Goal: Task Accomplishment & Management: Complete application form

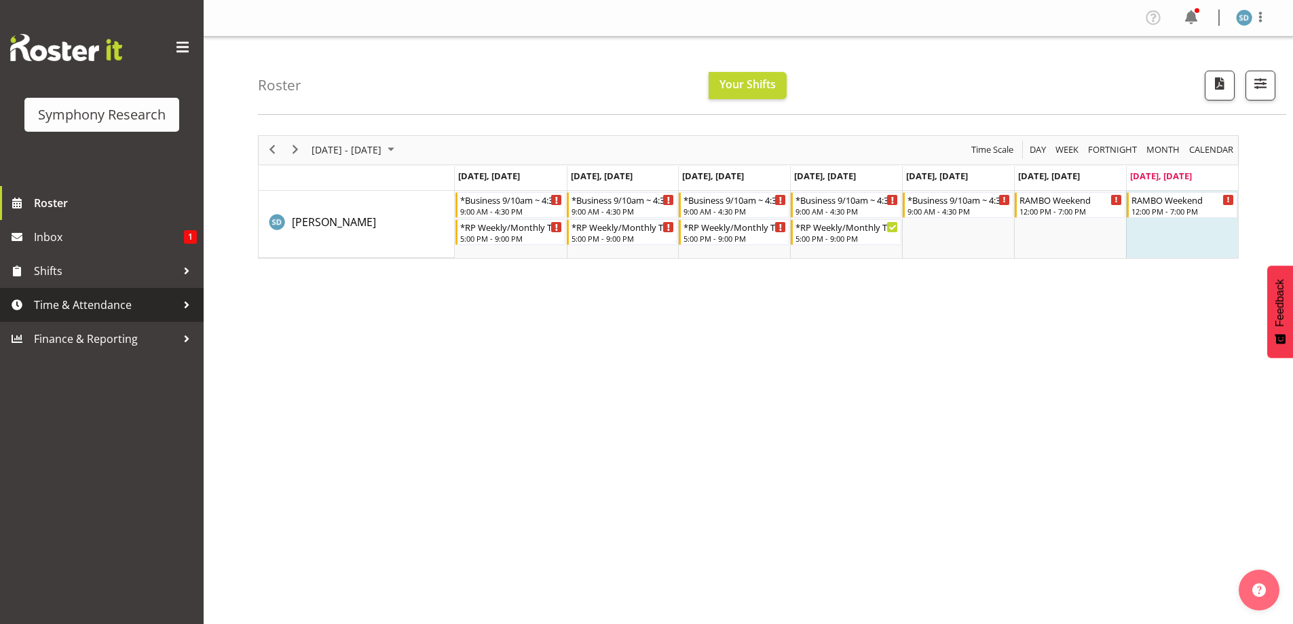
click at [66, 301] on span "Time & Attendance" at bounding box center [105, 305] width 143 height 20
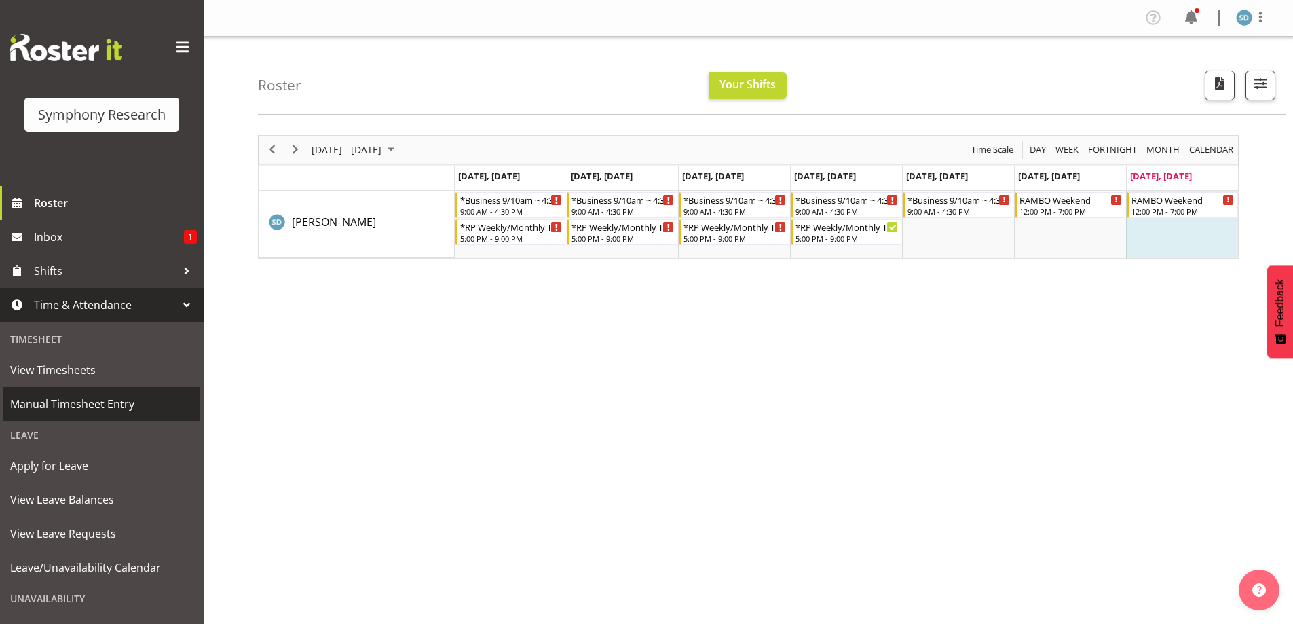
click at [43, 390] on link "Manual Timesheet Entry" at bounding box center [101, 404] width 197 height 34
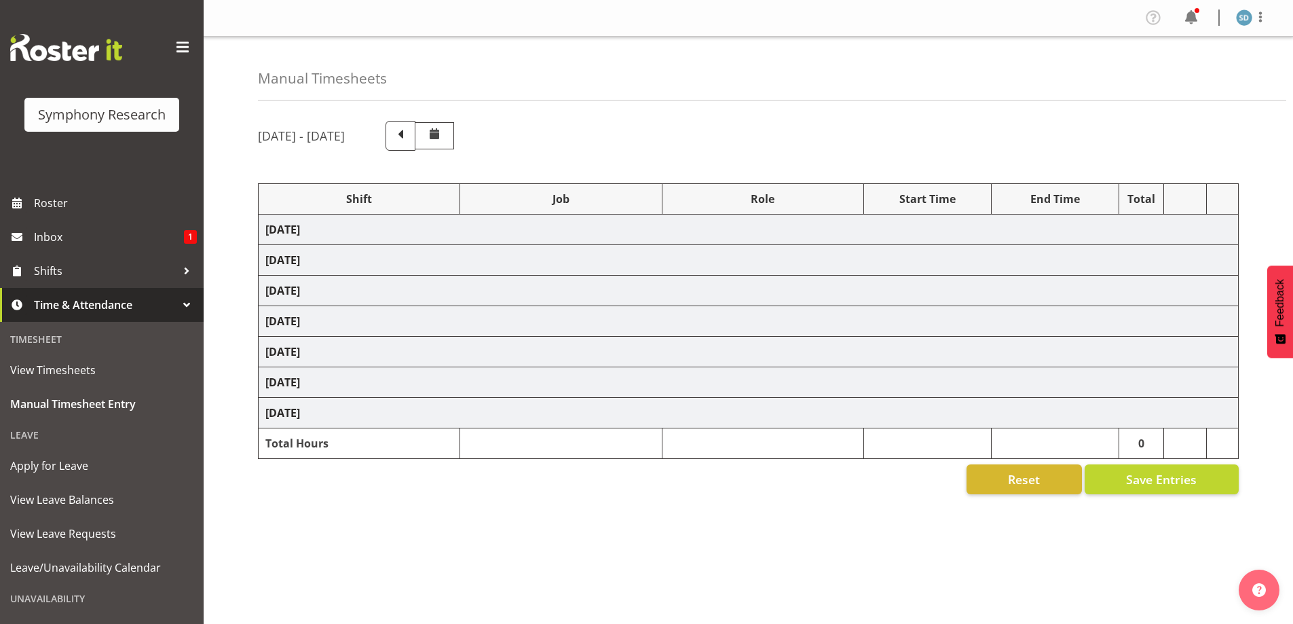
select select "26078"
select select "10633"
select select "47"
select select "48116"
select select "10633"
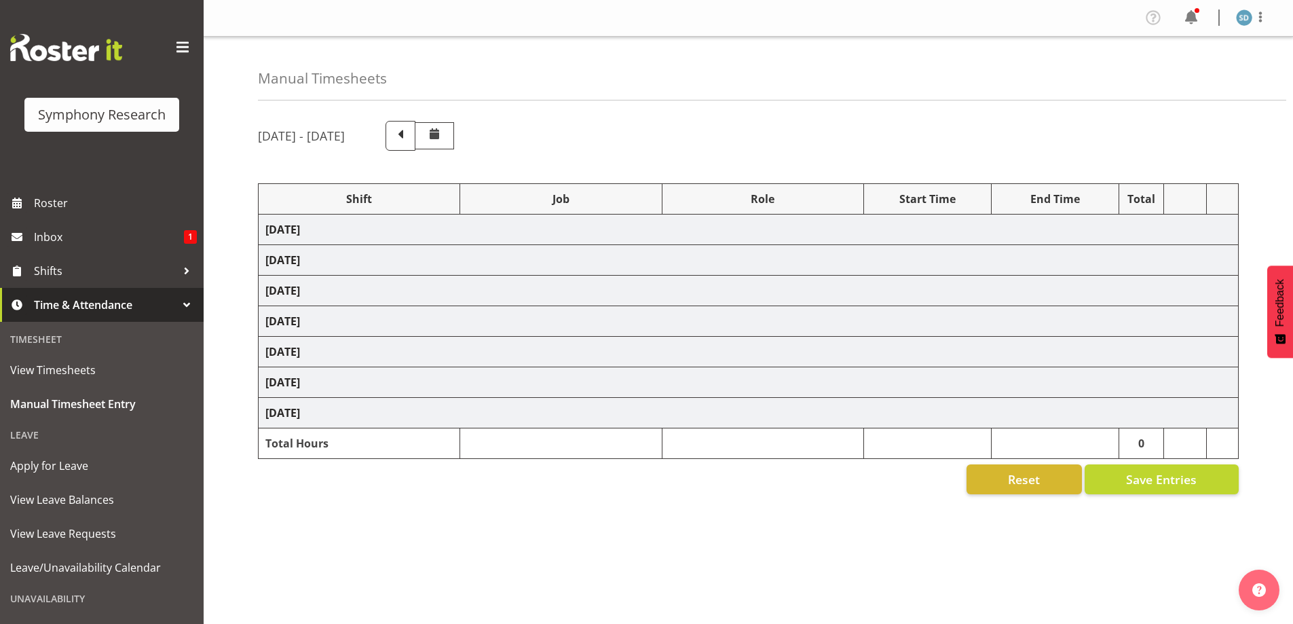
select select "47"
select select "26078"
select select "10633"
select select "47"
select select "48116"
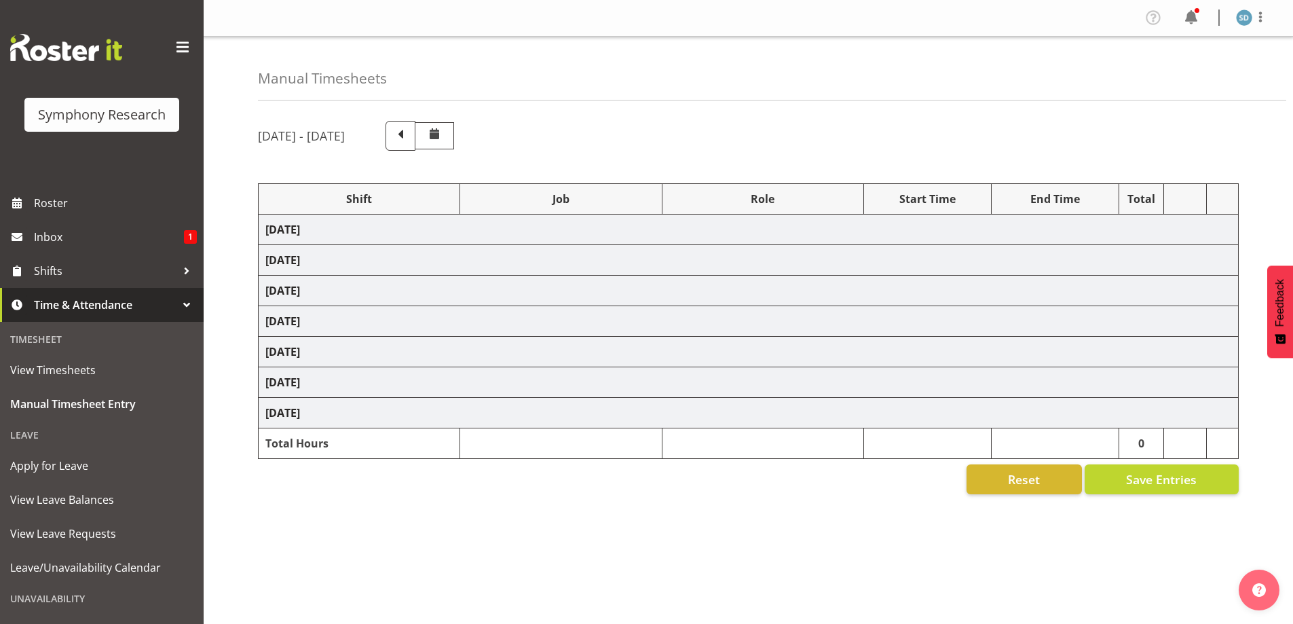
select select "10633"
select select "47"
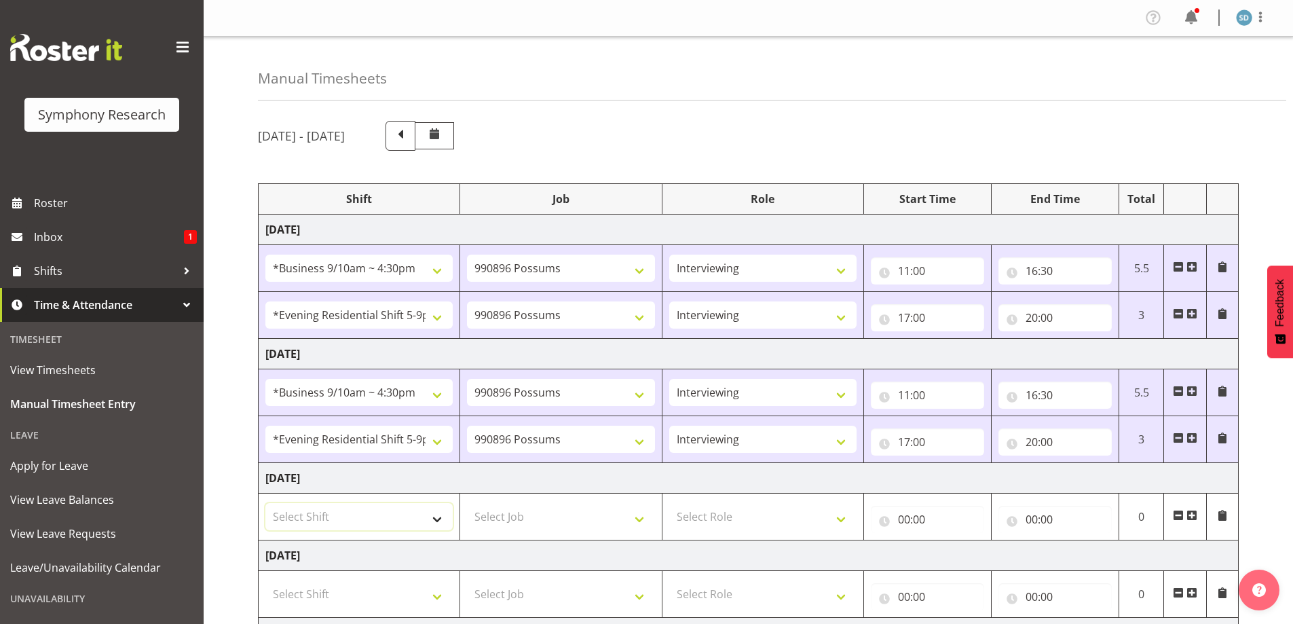
click at [432, 516] on select "Select Shift !!Weekend Residential (Roster IT Shift Label) *Business 9/10am ~ 4…" at bounding box center [358, 516] width 187 height 27
select select "26078"
click at [265, 503] on select "Select Shift !!Weekend Residential (Roster IT Shift Label) *Business 9/10am ~ 4…" at bounding box center [358, 516] width 187 height 27
click at [635, 508] on select "Select Job 550060 IF Admin 553492 World Poll Aus Wave 2 Main 2025 553493 World …" at bounding box center [560, 516] width 187 height 27
select select "10633"
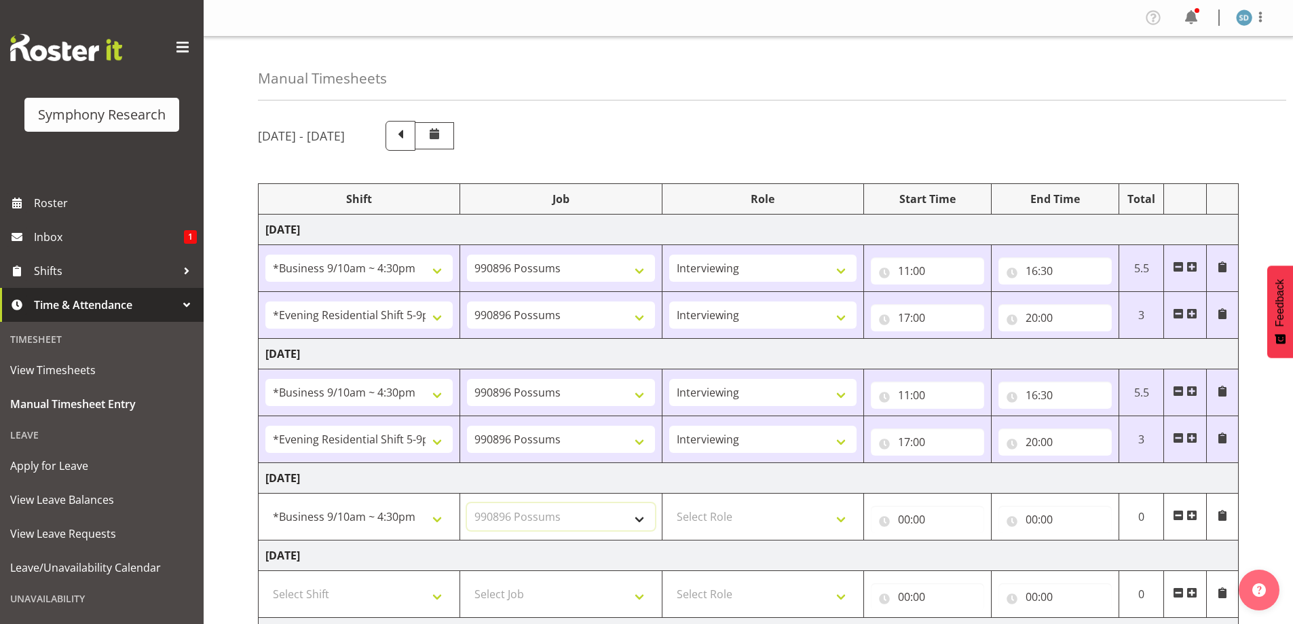
click at [467, 503] on select "Select Job 550060 IF Admin 553492 World Poll Aus Wave 2 Main 2025 553493 World …" at bounding box center [560, 516] width 187 height 27
click at [835, 519] on select "Select Role Briefing Interviewing" at bounding box center [762, 516] width 187 height 27
select select "47"
click at [669, 503] on select "Select Role Briefing Interviewing" at bounding box center [762, 516] width 187 height 27
click at [903, 520] on input "00:00" at bounding box center [927, 519] width 113 height 27
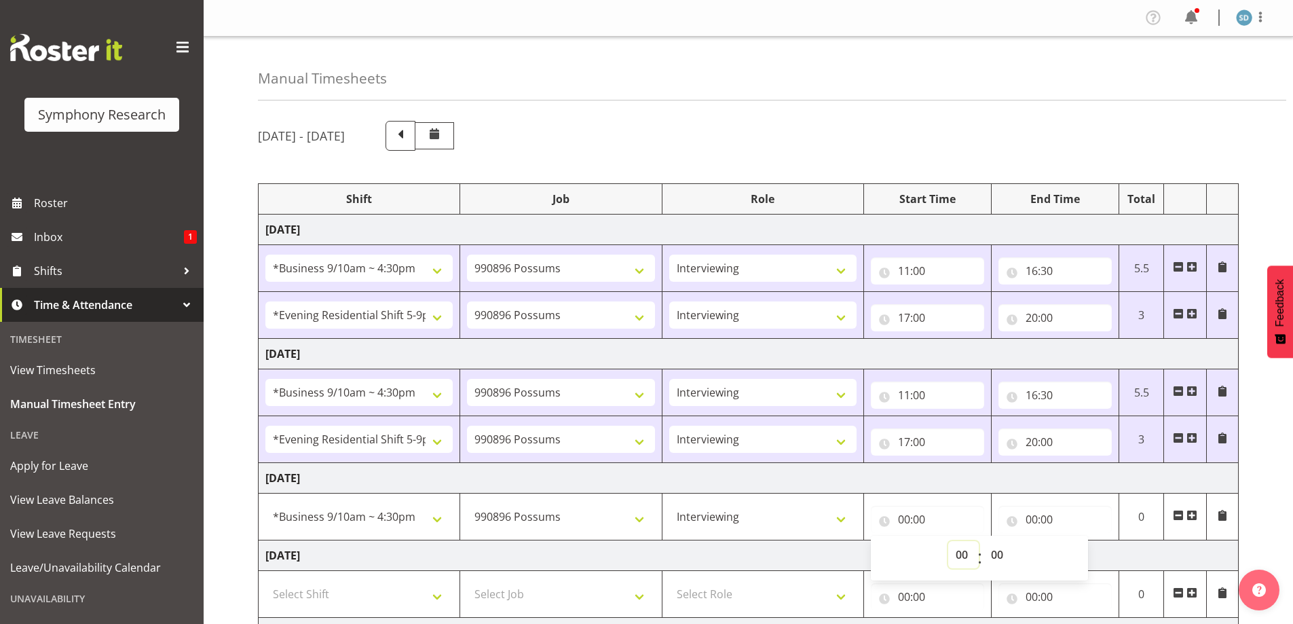
click at [961, 555] on select "00 01 02 03 04 05 06 07 08 09 10 11 12 13 14 15 16 17 18 19 20 21 22 23" at bounding box center [963, 554] width 31 height 27
select select "11"
click at [948, 541] on select "00 01 02 03 04 05 06 07 08 09 10 11 12 13 14 15 16 17 18 19 20 21 22 23" at bounding box center [963, 554] width 31 height 27
type input "11:00"
click at [1031, 516] on input "00:00" at bounding box center [1054, 519] width 113 height 27
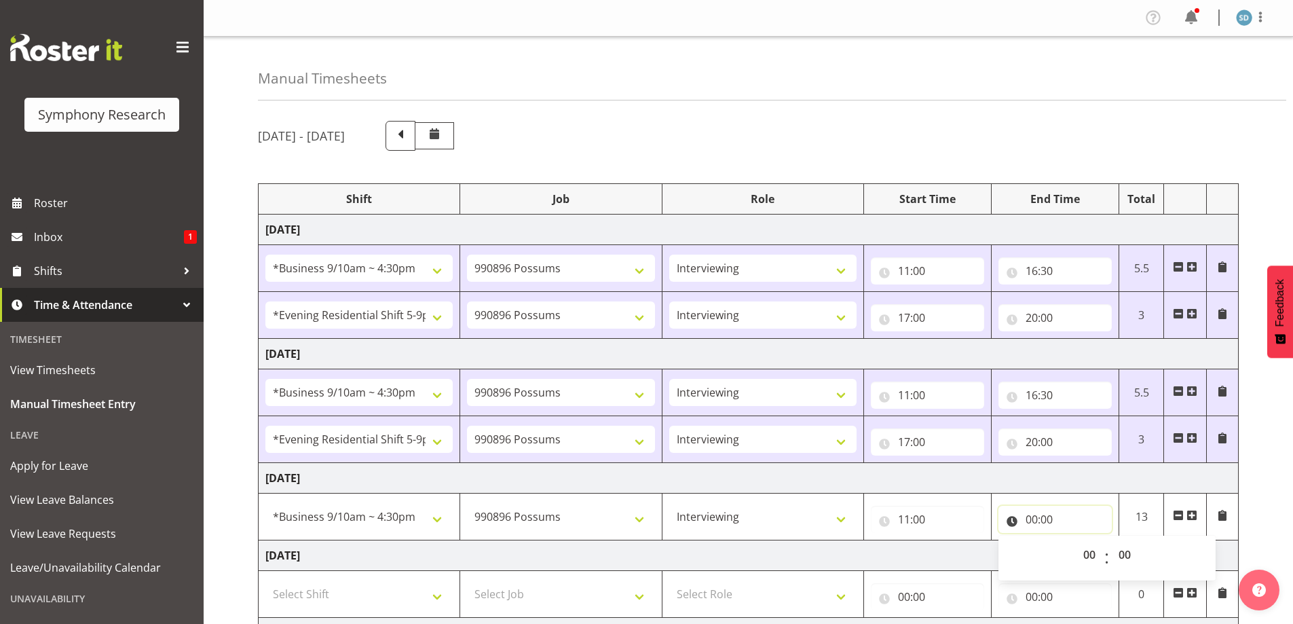
scroll to position [68, 0]
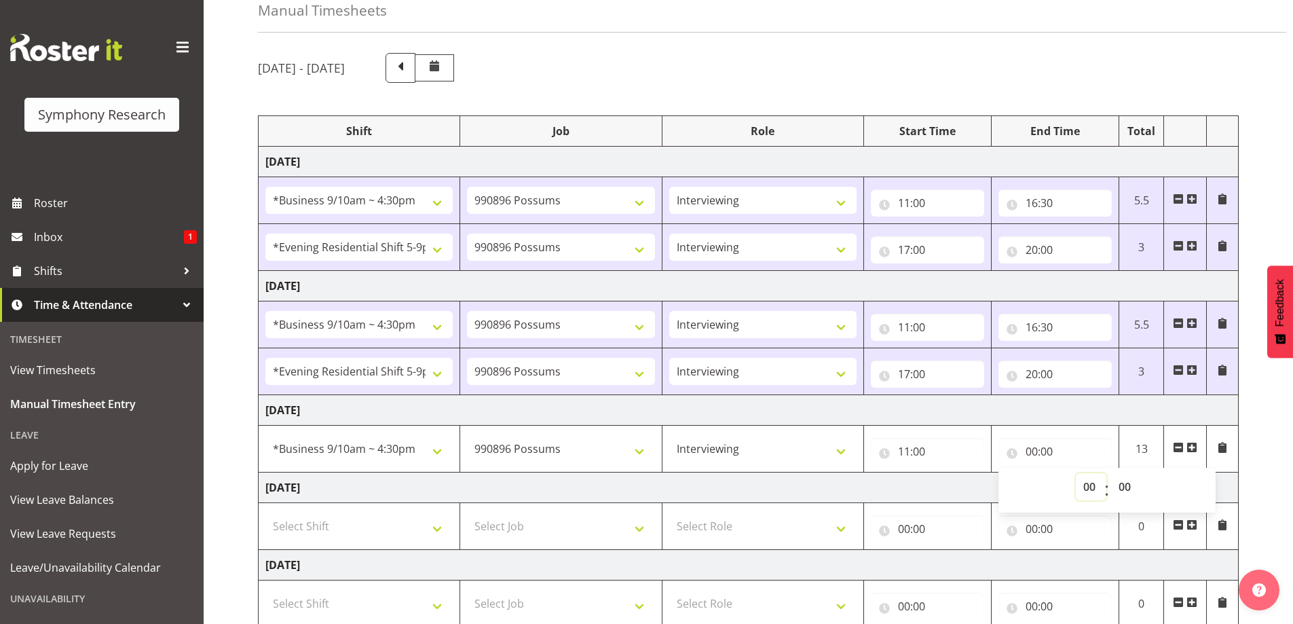
click at [1091, 487] on select "00 01 02 03 04 05 06 07 08 09 10 11 12 13 14 15 16 17 18 19 20 21 22 23" at bounding box center [1091, 486] width 31 height 27
select select "16"
click at [1076, 473] on select "00 01 02 03 04 05 06 07 08 09 10 11 12 13 14 15 16 17 18 19 20 21 22 23" at bounding box center [1091, 486] width 31 height 27
type input "16:00"
click at [1131, 485] on select "00 01 02 03 04 05 06 07 08 09 10 11 12 13 14 15 16 17 18 19 20 21 22 23 24 25 2…" at bounding box center [1126, 486] width 31 height 27
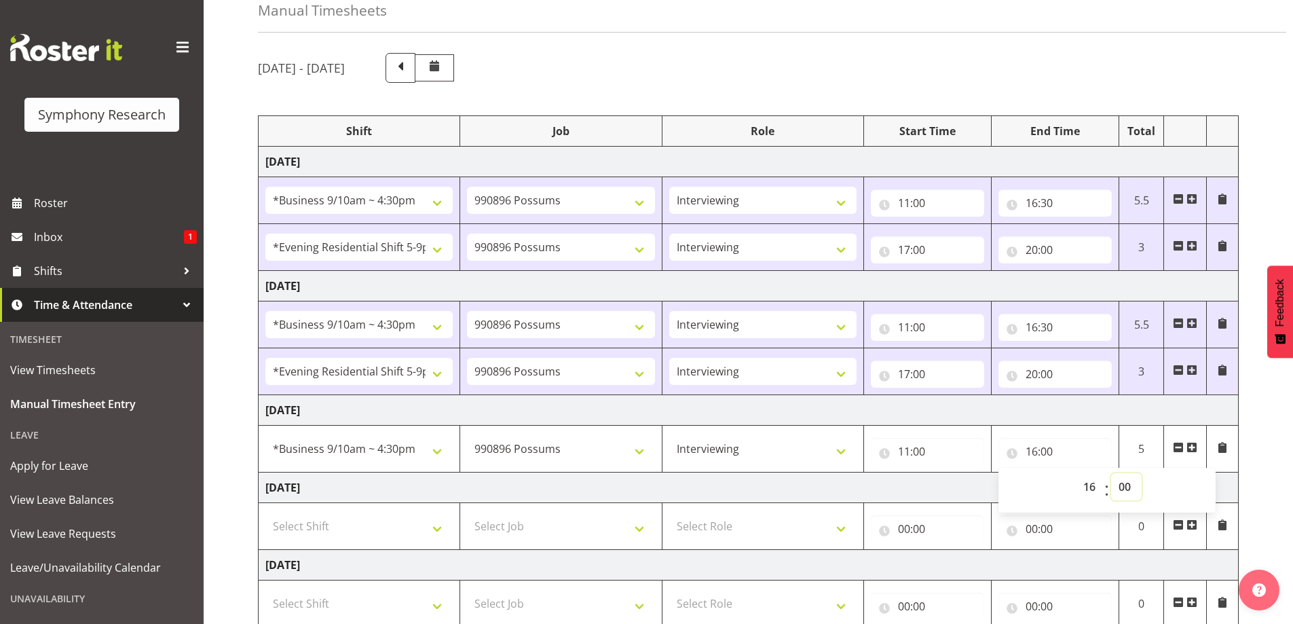
select select "30"
click at [1111, 473] on select "00 01 02 03 04 05 06 07 08 09 10 11 12 13 14 15 16 17 18 19 20 21 22 23 24 25 2…" at bounding box center [1126, 486] width 31 height 27
type input "16:30"
click at [1192, 446] on span at bounding box center [1191, 447] width 11 height 11
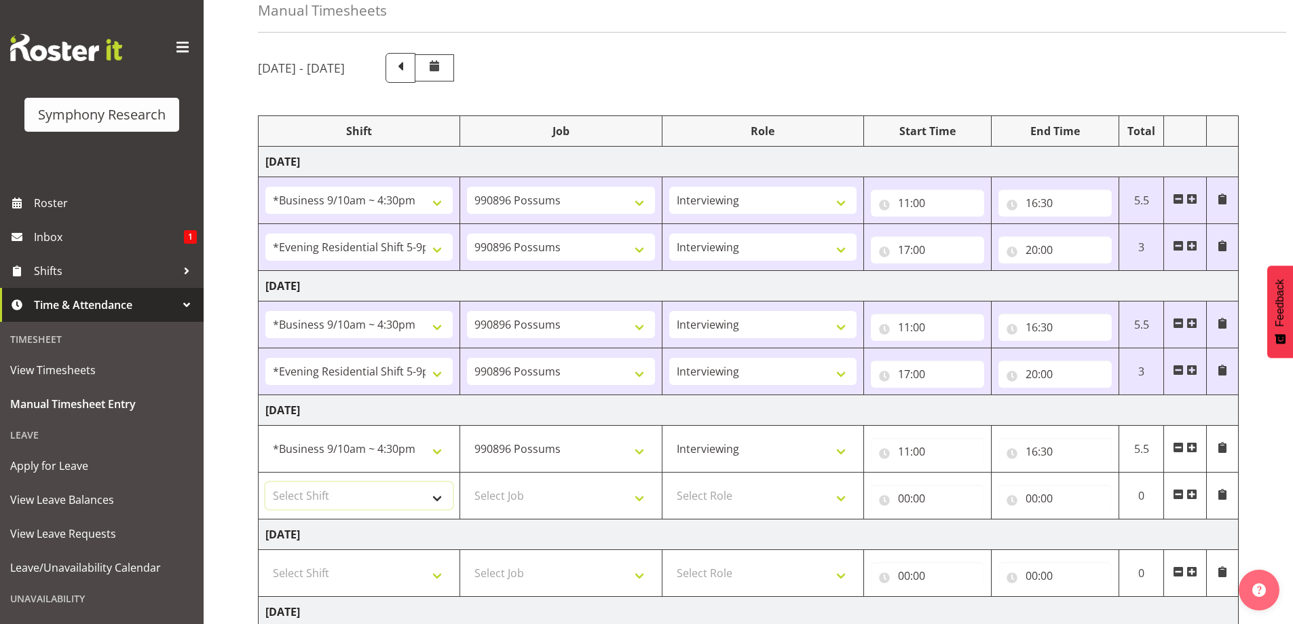
click at [434, 497] on select "Select Shift !!Weekend Residential (Roster IT Shift Label) *Business 9/10am ~ 4…" at bounding box center [358, 495] width 187 height 27
select select "48116"
click at [265, 482] on select "Select Shift !!Weekend Residential (Roster IT Shift Label) *Business 9/10am ~ 4…" at bounding box center [358, 495] width 187 height 27
click at [641, 494] on select "Select Job 550060 IF Admin 553492 World Poll Aus Wave 2 Main 2025 553493 World …" at bounding box center [560, 495] width 187 height 27
select select "10633"
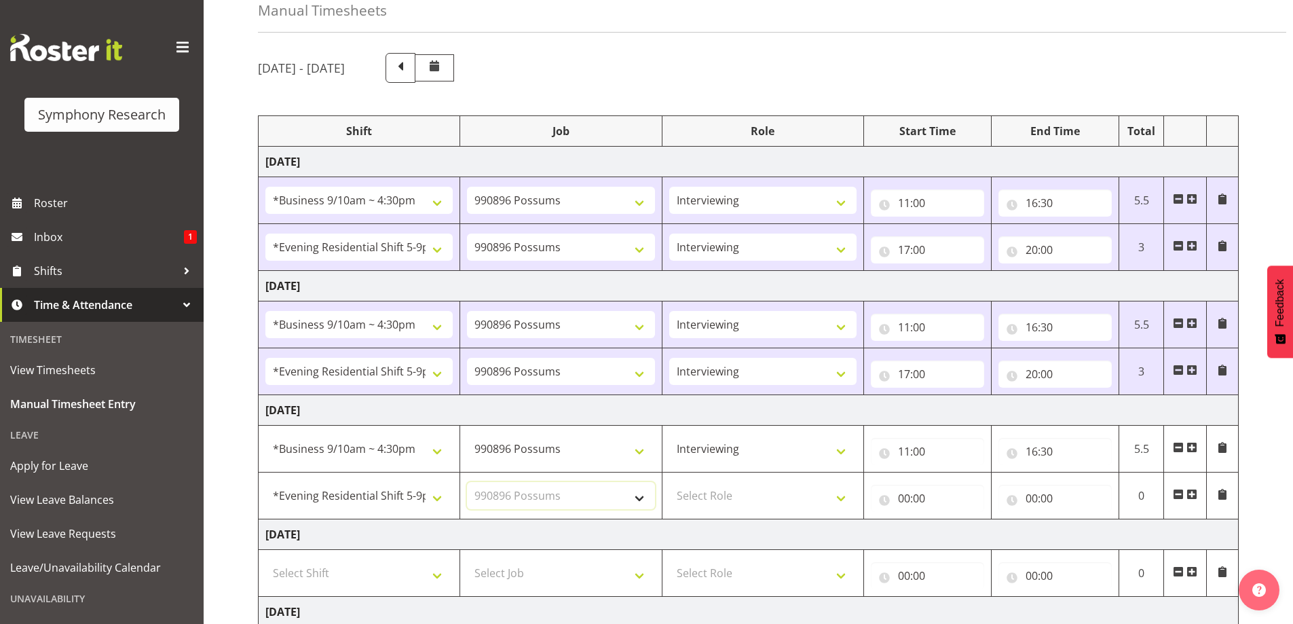
click at [467, 482] on select "Select Job 550060 IF Admin 553492 World Poll Aus Wave 2 Main 2025 553493 World …" at bounding box center [560, 495] width 187 height 27
click at [845, 493] on select "Select Role Briefing Interviewing" at bounding box center [762, 495] width 187 height 27
select select "47"
click at [669, 482] on select "Select Role Briefing Interviewing" at bounding box center [762, 495] width 187 height 27
click at [908, 503] on input "00:00" at bounding box center [927, 498] width 113 height 27
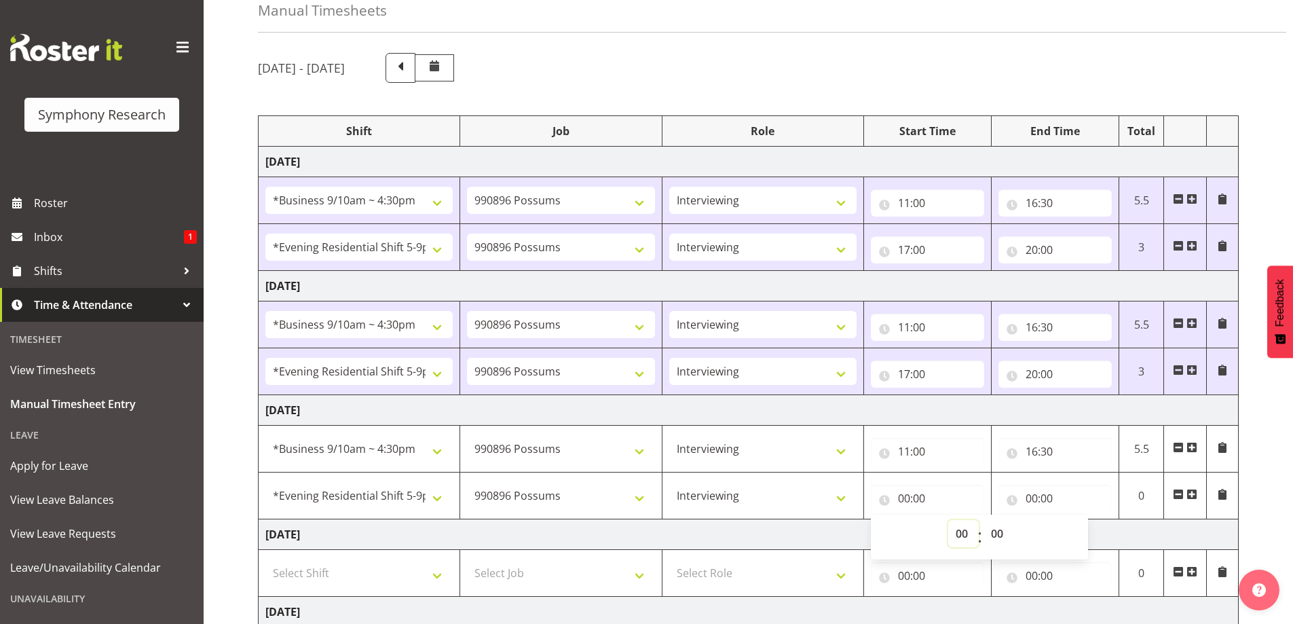
click at [963, 529] on select "00 01 02 03 04 05 06 07 08 09 10 11 12 13 14 15 16 17 18 19 20 21 22 23" at bounding box center [963, 533] width 31 height 27
select select "17"
click at [948, 520] on select "00 01 02 03 04 05 06 07 08 09 10 11 12 13 14 15 16 17 18 19 20 21 22 23" at bounding box center [963, 533] width 31 height 27
type input "17:00"
click at [1038, 489] on input "00:00" at bounding box center [1054, 498] width 113 height 27
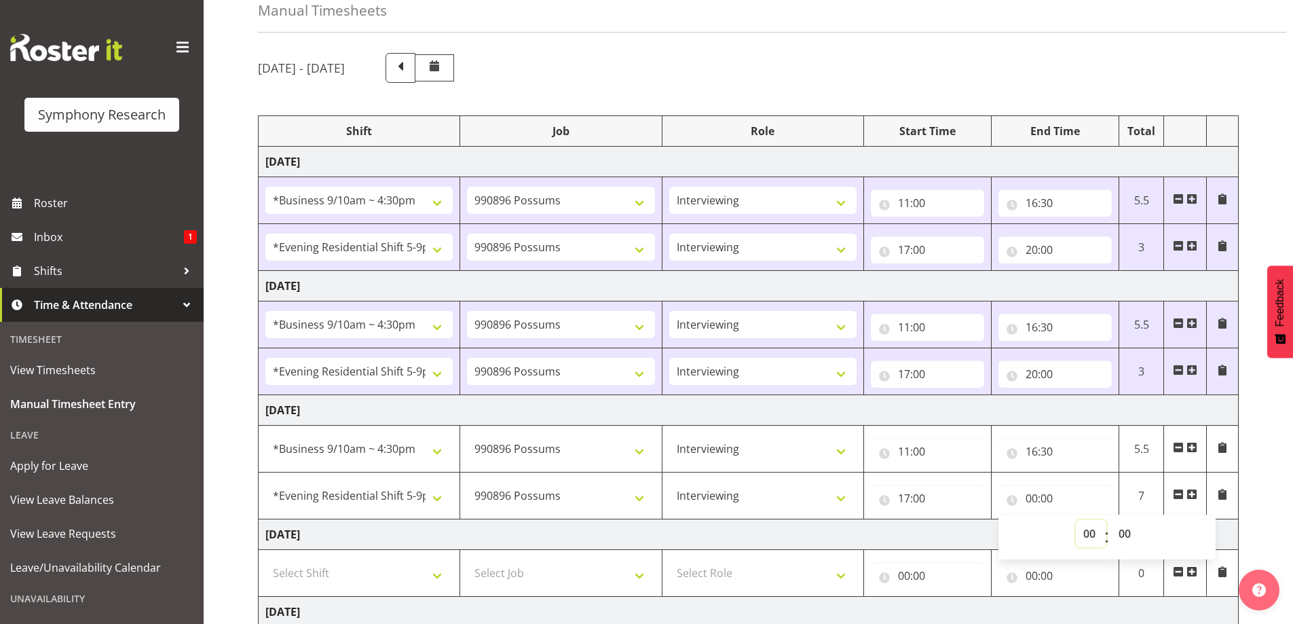
click at [1097, 533] on select "00 01 02 03 04 05 06 07 08 09 10 11 12 13 14 15 16 17 18 19 20 21 22 23" at bounding box center [1091, 533] width 31 height 27
select select "20"
click at [1076, 520] on select "00 01 02 03 04 05 06 07 08 09 10 11 12 13 14 15 16 17 18 19 20 21 22 23" at bounding box center [1091, 533] width 31 height 27
type input "20:00"
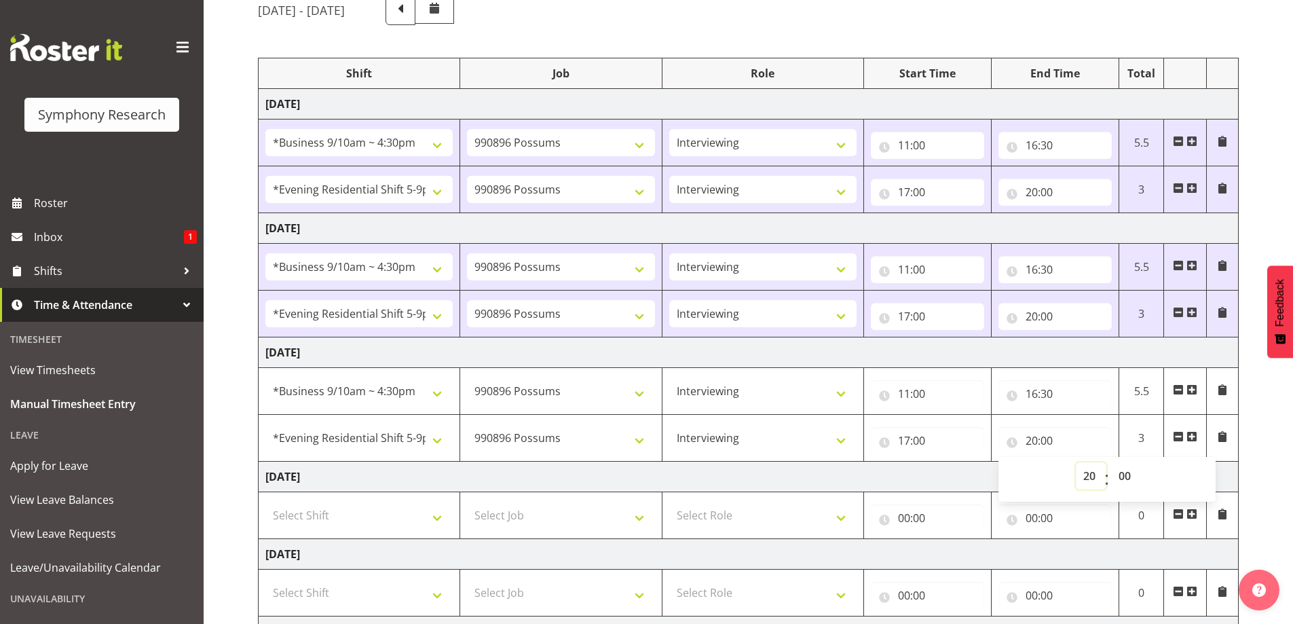
scroll to position [204, 0]
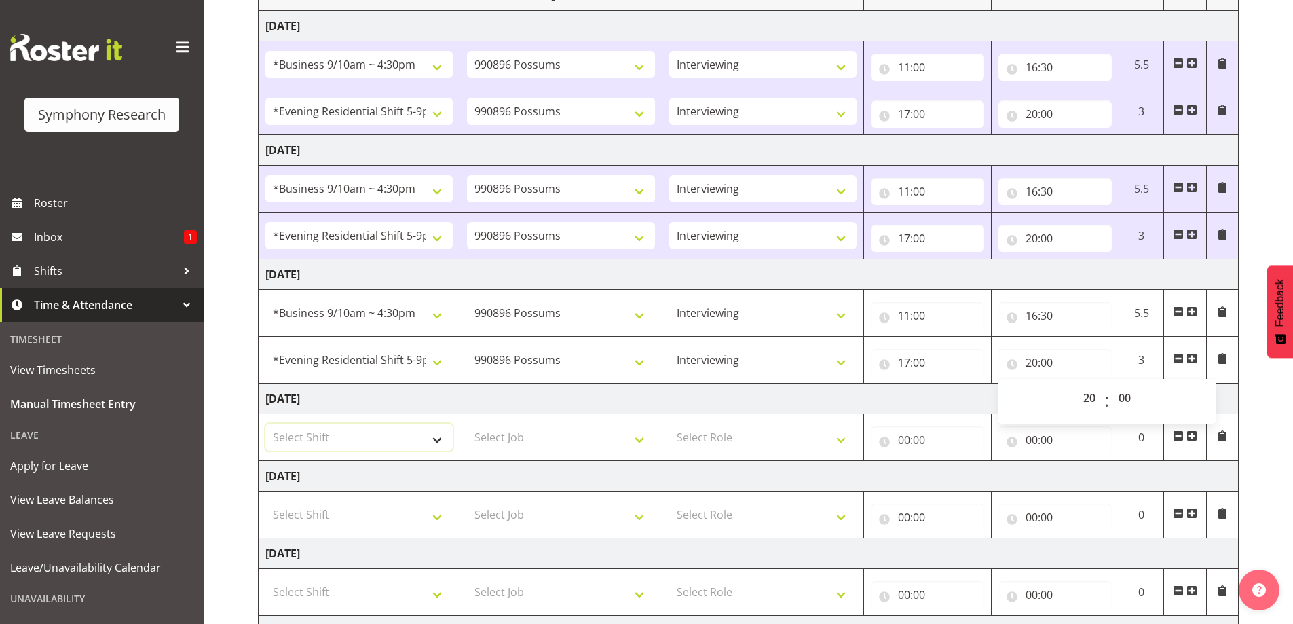
click at [434, 443] on select "Select Shift !!Weekend Residential (Roster IT Shift Label) *Business 9/10am ~ 4…" at bounding box center [358, 436] width 187 height 27
select select "26078"
click at [265, 423] on select "Select Shift !!Weekend Residential (Roster IT Shift Label) *Business 9/10am ~ 4…" at bounding box center [358, 436] width 187 height 27
click at [641, 437] on select "Select Job 550060 IF Admin 553492 World Poll Aus Wave 2 Main 2025 553493 World …" at bounding box center [560, 436] width 187 height 27
select select "10633"
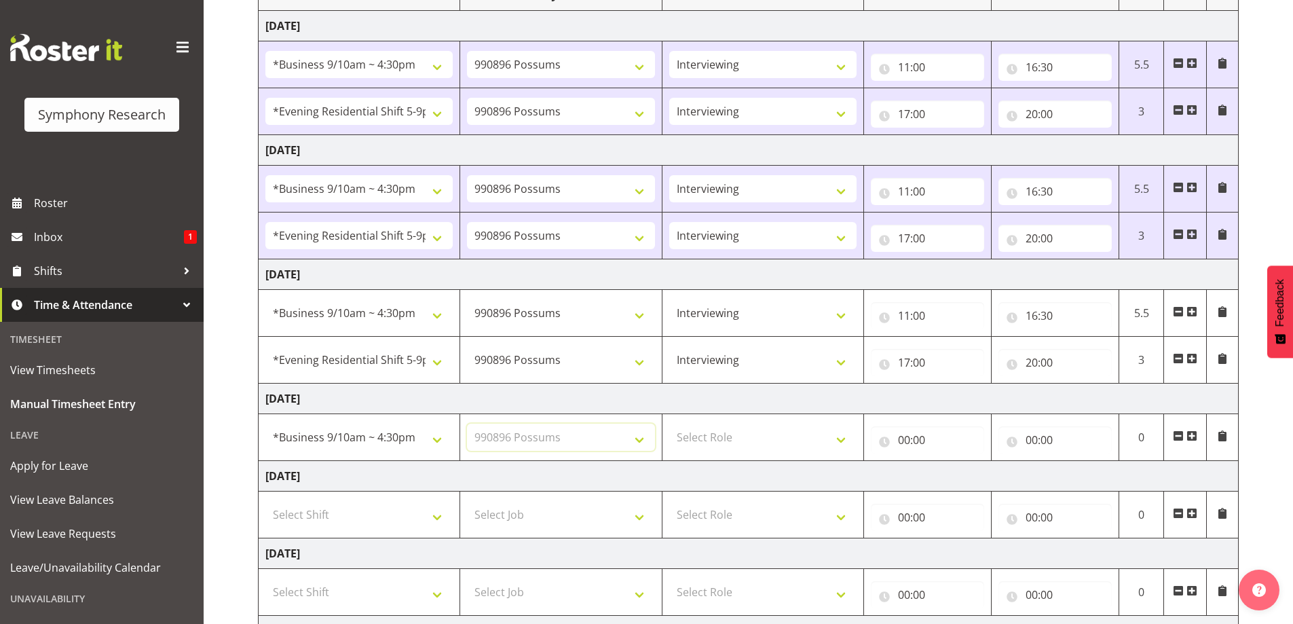
click at [467, 423] on select "Select Job 550060 IF Admin 553492 World Poll Aus Wave 2 Main 2025 553493 World …" at bounding box center [560, 436] width 187 height 27
click at [848, 436] on select "Select Role Briefing Interviewing" at bounding box center [762, 436] width 187 height 27
select select "47"
click at [669, 423] on select "Select Role Briefing Interviewing" at bounding box center [762, 436] width 187 height 27
click at [904, 437] on input "00:00" at bounding box center [927, 439] width 113 height 27
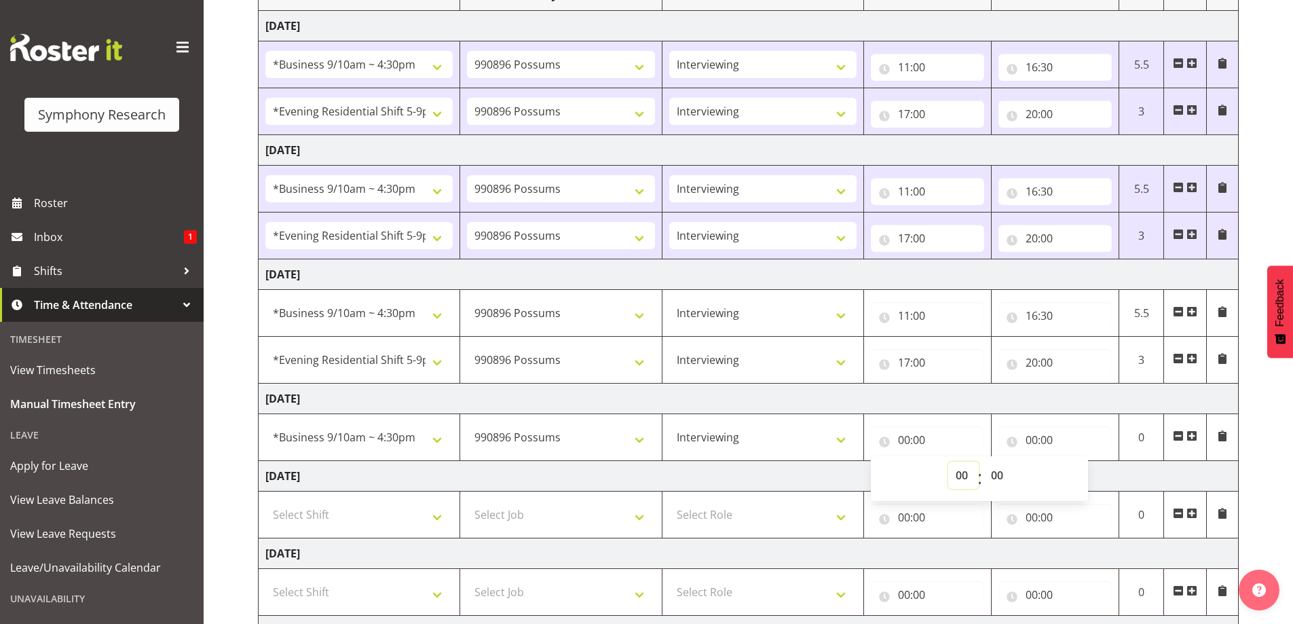
click at [961, 469] on select "00 01 02 03 04 05 06 07 08 09 10 11 12 13 14 15 16 17 18 19 20 21 22 23" at bounding box center [963, 474] width 31 height 27
select select "11"
click at [948, 461] on select "00 01 02 03 04 05 06 07 08 09 10 11 12 13 14 15 16 17 18 19 20 21 22 23" at bounding box center [963, 474] width 31 height 27
type input "11:00"
click at [1040, 438] on input "00:00" at bounding box center [1054, 439] width 113 height 27
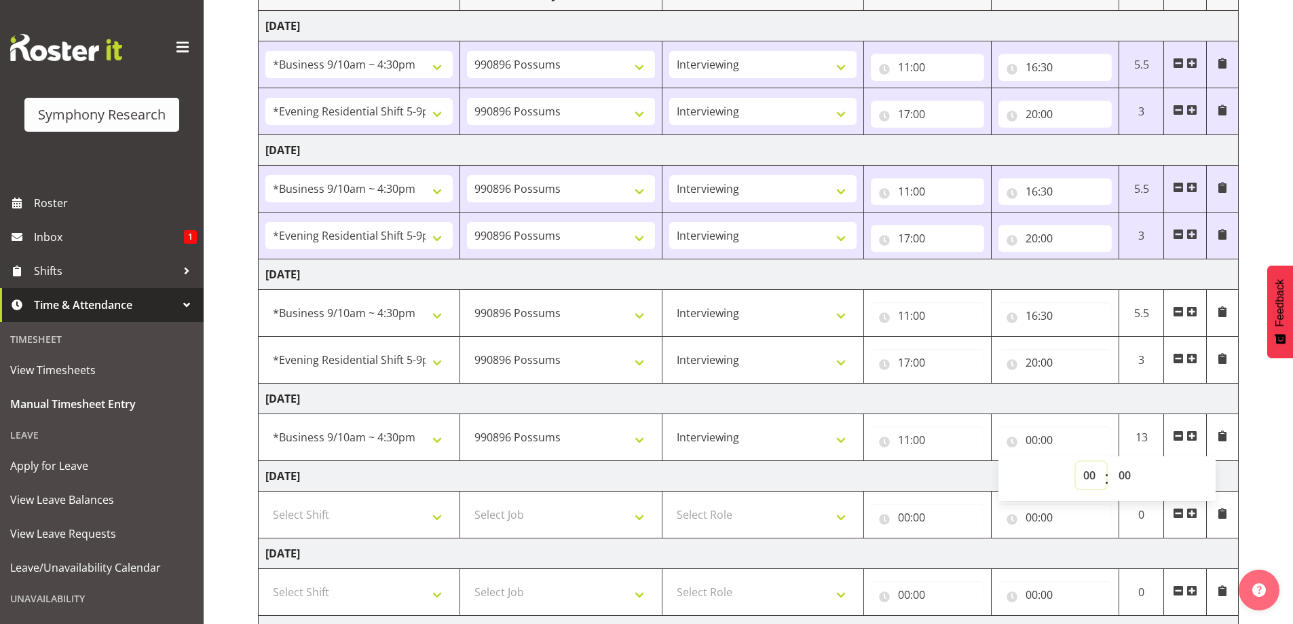
click at [1080, 475] on select "00 01 02 03 04 05 06 07 08 09 10 11 12 13 14 15 16 17 18 19 20 21 22 23" at bounding box center [1091, 474] width 31 height 27
select select "15"
click at [1076, 461] on select "00 01 02 03 04 05 06 07 08 09 10 11 12 13 14 15 16 17 18 19 20 21 22 23" at bounding box center [1091, 474] width 31 height 27
type input "15:00"
click at [1126, 479] on select "00 01 02 03 04 05 06 07 08 09 10 11 12 13 14 15 16 17 18 19 20 21 22 23 24 25 2…" at bounding box center [1126, 474] width 31 height 27
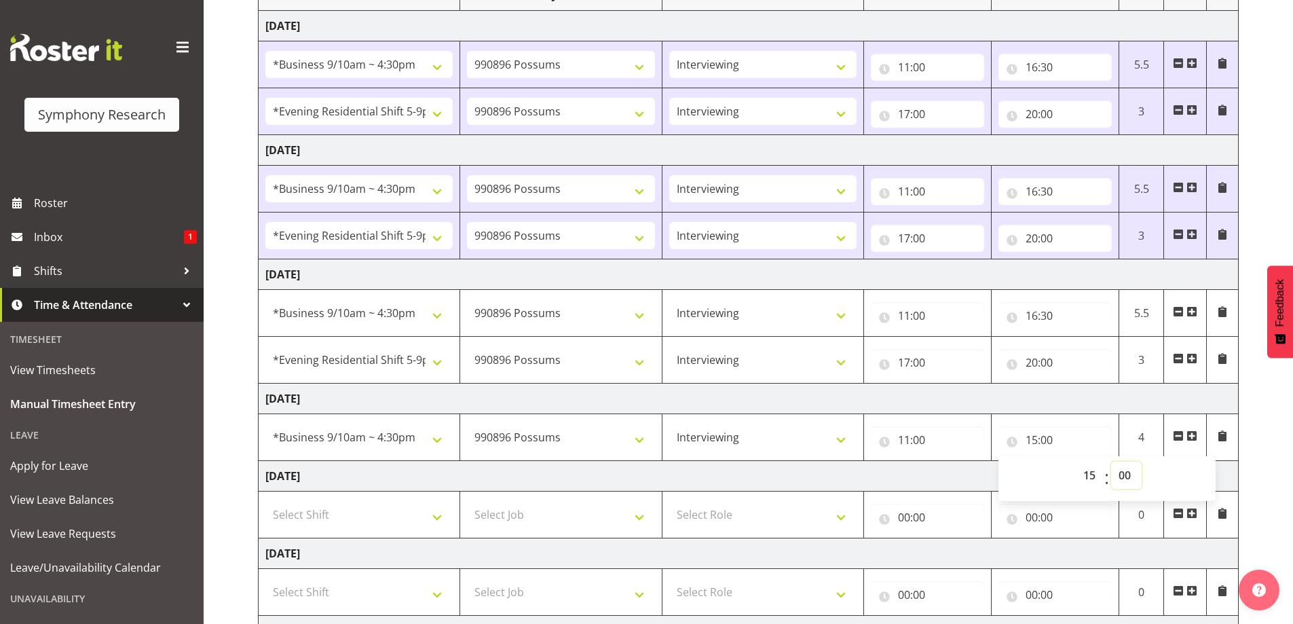
select select "30"
click at [1111, 461] on select "00 01 02 03 04 05 06 07 08 09 10 11 12 13 14 15 16 17 18 19 20 21 22 23 24 25 2…" at bounding box center [1126, 474] width 31 height 27
type input "15:30"
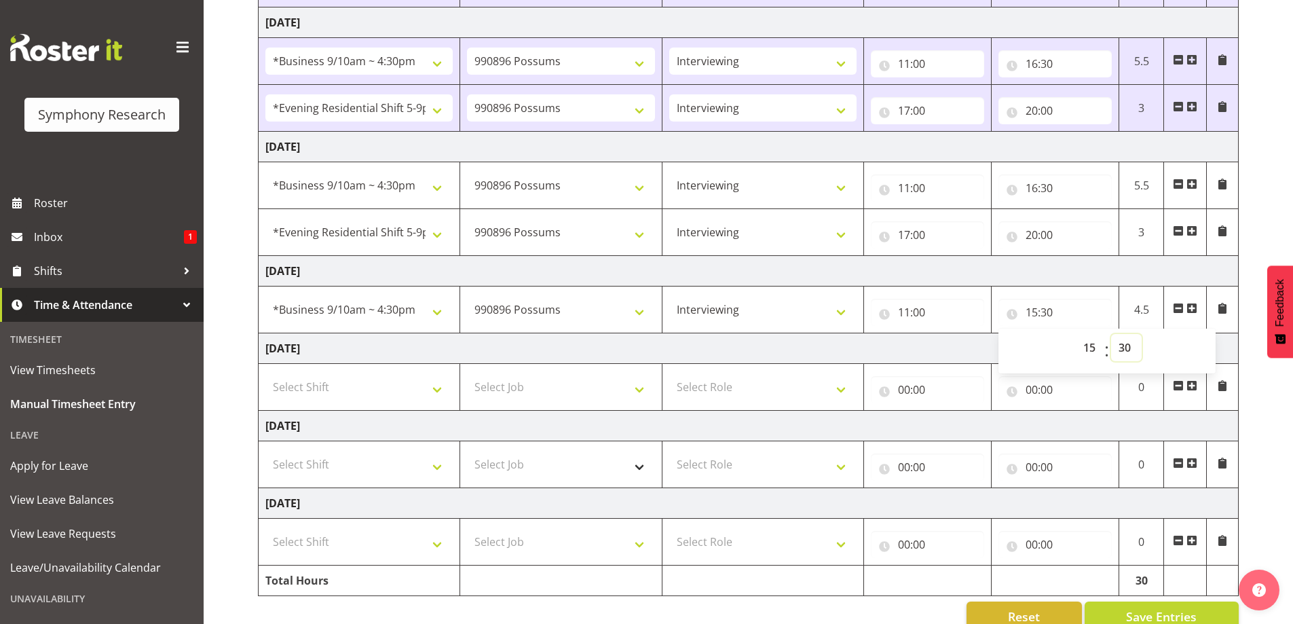
scroll to position [339, 0]
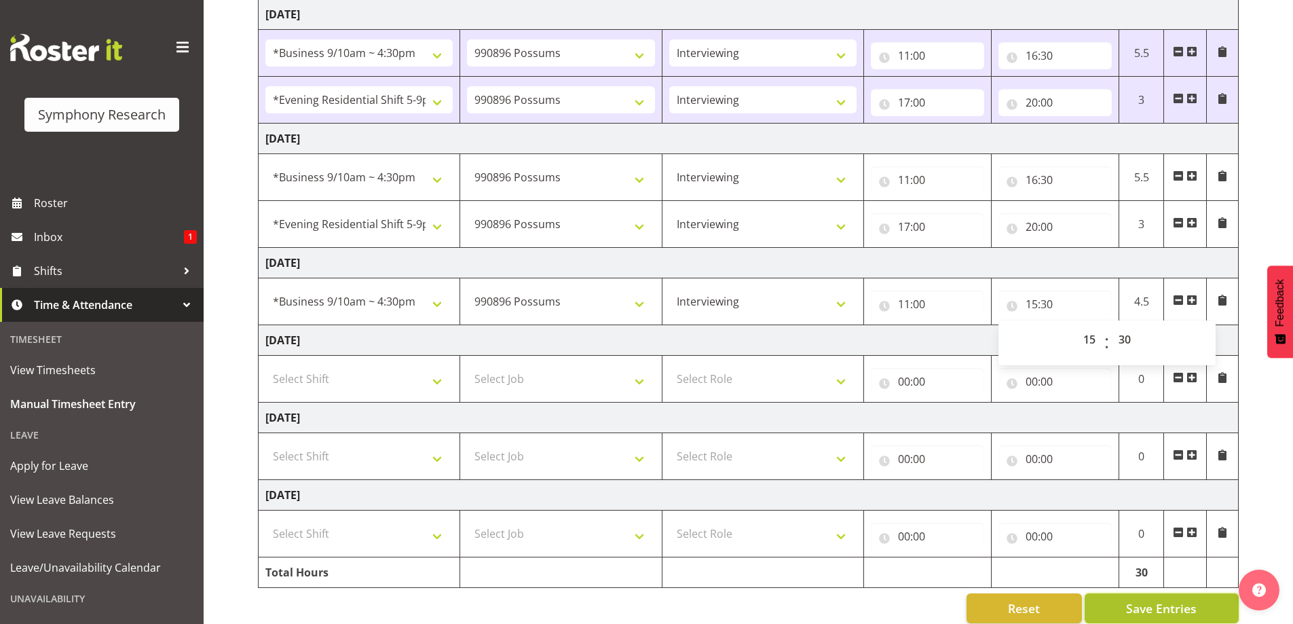
click at [1159, 597] on button "Save Entries" at bounding box center [1161, 608] width 154 height 30
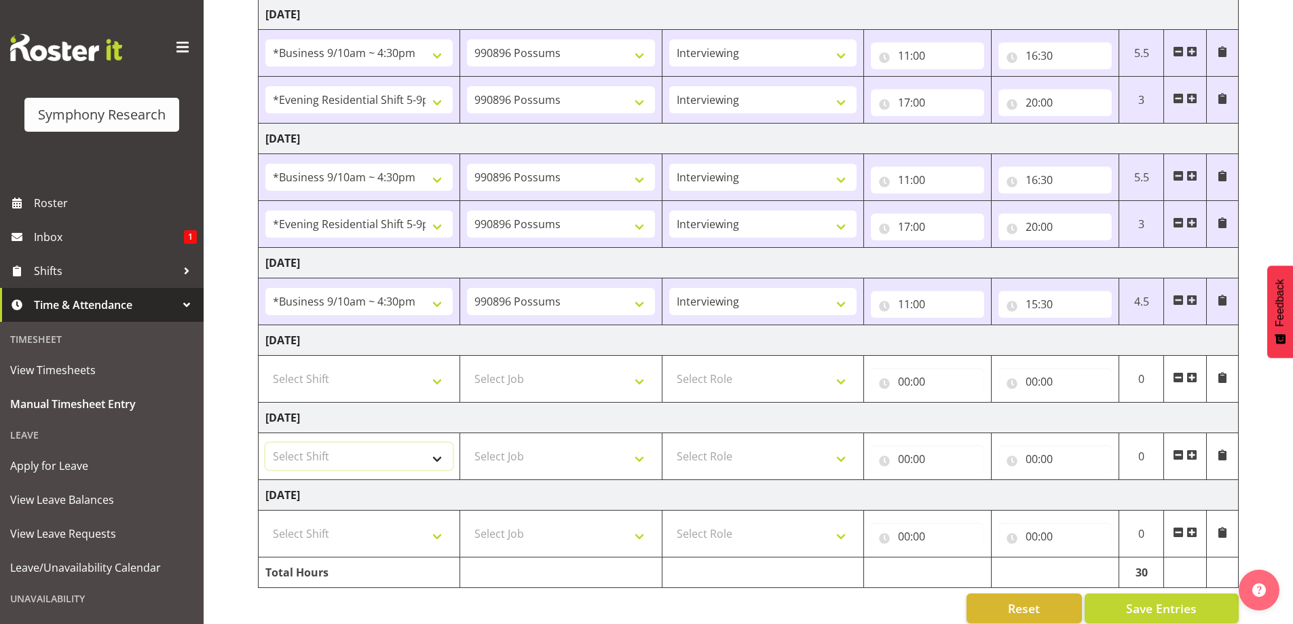
click at [436, 454] on select "Select Shift !!Weekend Residential (Roster IT Shift Label) *Business 9/10am ~ 4…" at bounding box center [358, 455] width 187 height 27
select select "43777"
click at [265, 442] on select "Select Shift !!Weekend Residential (Roster IT Shift Label) *Business 9/10am ~ 4…" at bounding box center [358, 455] width 187 height 27
click at [633, 457] on select "Select Job 550060 IF Admin 553492 World Poll Aus Wave 2 Main 2025 553493 World …" at bounding box center [560, 455] width 187 height 27
select select "10732"
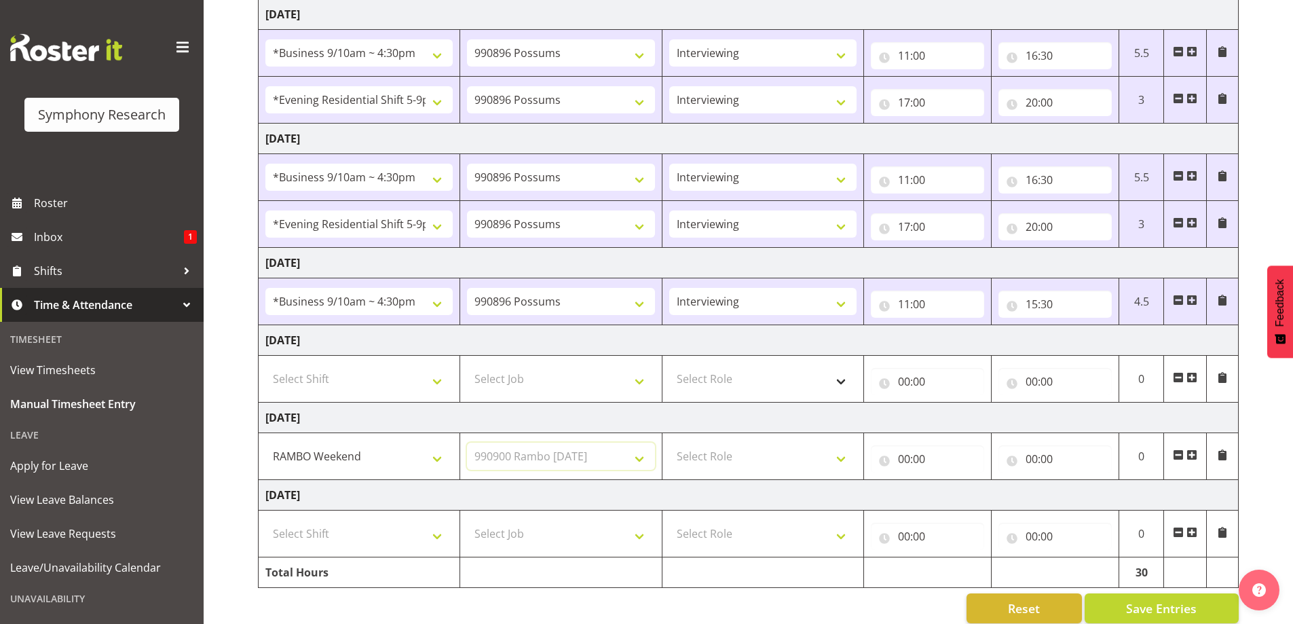
click at [467, 442] on select "Select Job 550060 IF Admin 553492 World Poll Aus Wave 2 Main 2025 553493 World …" at bounding box center [560, 455] width 187 height 27
click at [839, 459] on select "Select Role Briefing Interviewing" at bounding box center [762, 455] width 187 height 27
select select "47"
click at [669, 442] on select "Select Role Briefing Interviewing" at bounding box center [762, 455] width 187 height 27
click at [905, 457] on input "00:00" at bounding box center [927, 458] width 113 height 27
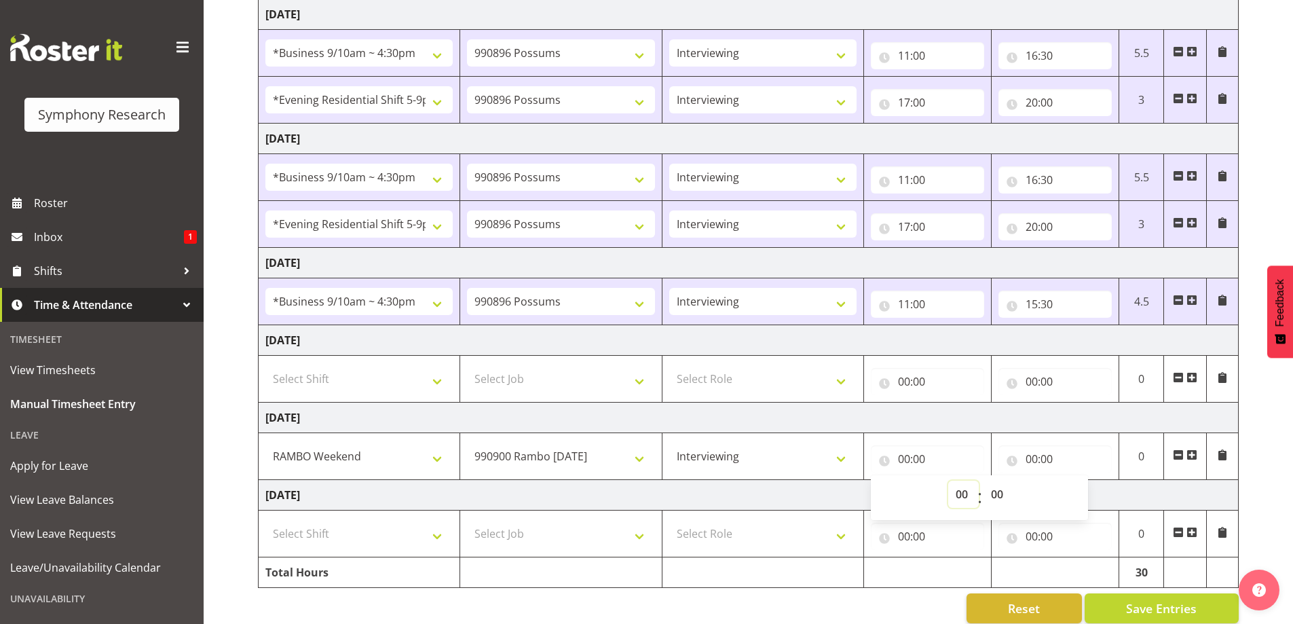
click at [960, 495] on select "00 01 02 03 04 05 06 07 08 09 10 11 12 13 14 15 16 17 18 19 20 21 22 23" at bounding box center [963, 493] width 31 height 27
select select "12"
click at [948, 480] on select "00 01 02 03 04 05 06 07 08 09 10 11 12 13 14 15 16 17 18 19 20 21 22 23" at bounding box center [963, 493] width 31 height 27
type input "12:00"
click at [1041, 457] on input "00:00" at bounding box center [1054, 458] width 113 height 27
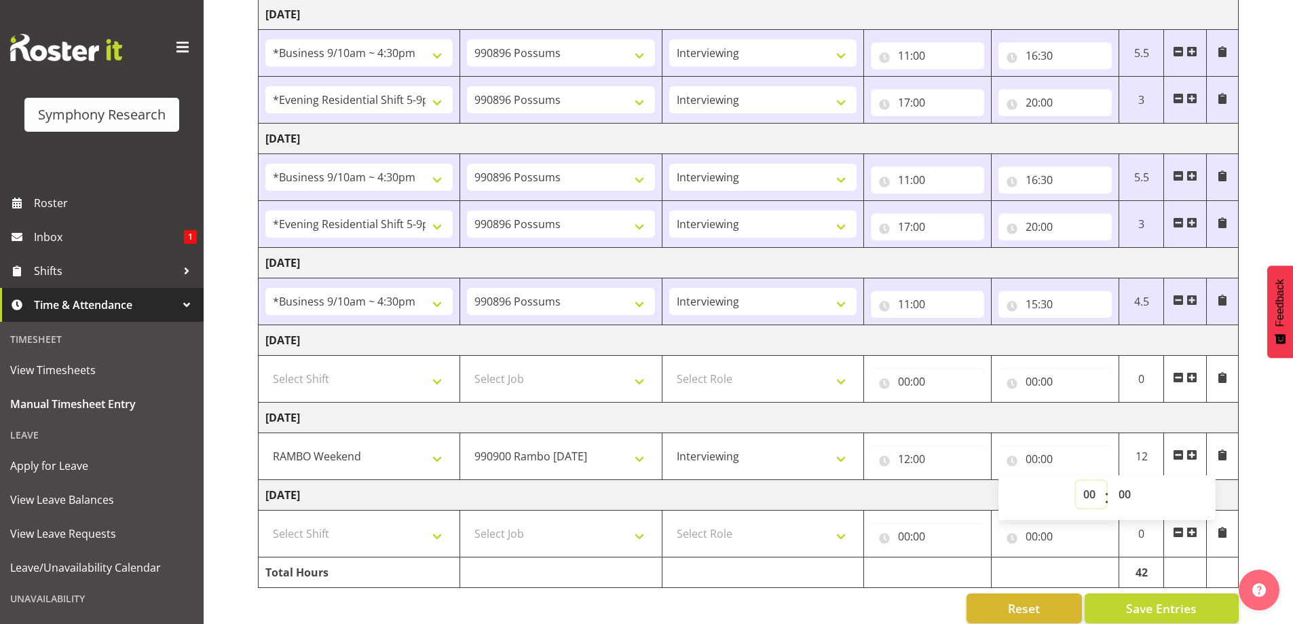
click at [1091, 489] on select "00 01 02 03 04 05 06 07 08 09 10 11 12 13 14 15 16 17 18 19 20 21 22 23" at bounding box center [1091, 493] width 31 height 27
select select "16"
click at [1076, 480] on select "00 01 02 03 04 05 06 07 08 09 10 11 12 13 14 15 16 17 18 19 20 21 22 23" at bounding box center [1091, 493] width 31 height 27
type input "16:00"
click at [1148, 610] on span "Save Entries" at bounding box center [1161, 608] width 71 height 18
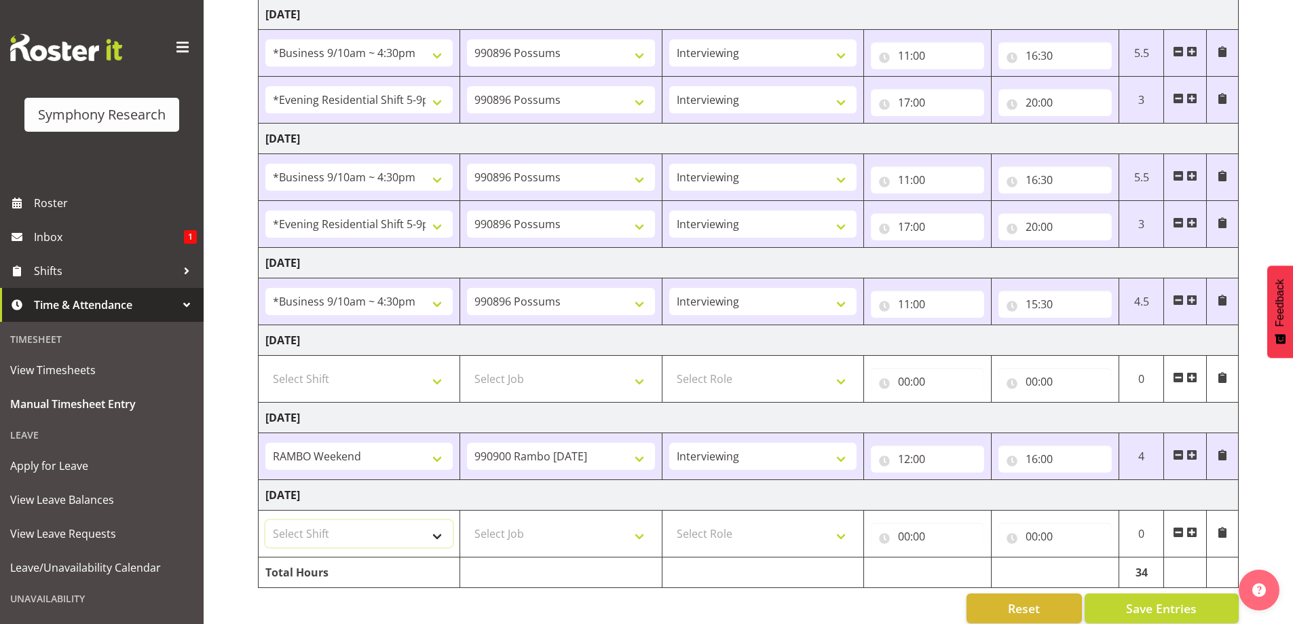
click at [440, 538] on select "Select Shift !!Weekend Residential (Roster IT Shift Label) *Business 9/10am ~ 4…" at bounding box center [358, 533] width 187 height 27
select select "43777"
click at [265, 520] on select "Select Shift !!Weekend Residential (Roster IT Shift Label) *Business 9/10am ~ 4…" at bounding box center [358, 533] width 187 height 27
click at [641, 536] on select "Select Job 550060 IF Admin 553492 World Poll Aus Wave 2 Main 2025 553493 World …" at bounding box center [560, 533] width 187 height 27
select select "10732"
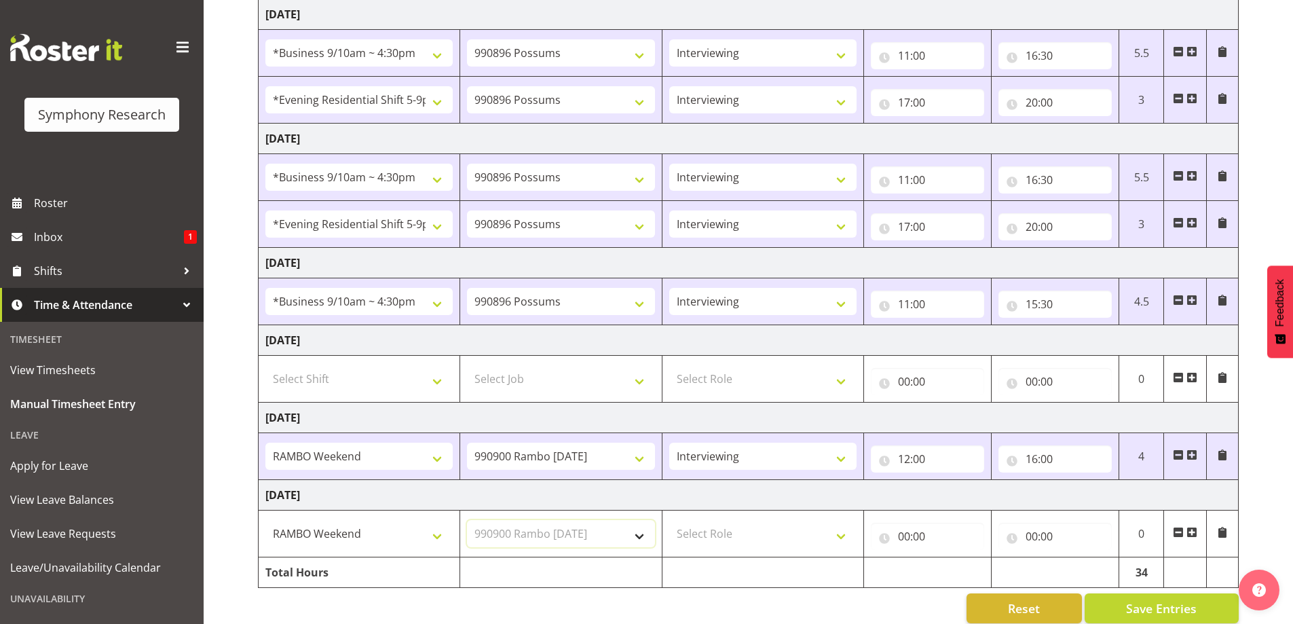
click at [467, 520] on select "Select Job 550060 IF Admin 553492 World Poll Aus Wave 2 Main 2025 553493 World …" at bounding box center [560, 533] width 187 height 27
click at [836, 537] on select "Select Role Briefing Interviewing" at bounding box center [762, 533] width 187 height 27
select select "47"
click at [669, 520] on select "Select Role Briefing Interviewing" at bounding box center [762, 533] width 187 height 27
click at [918, 538] on input "00:00" at bounding box center [927, 536] width 113 height 27
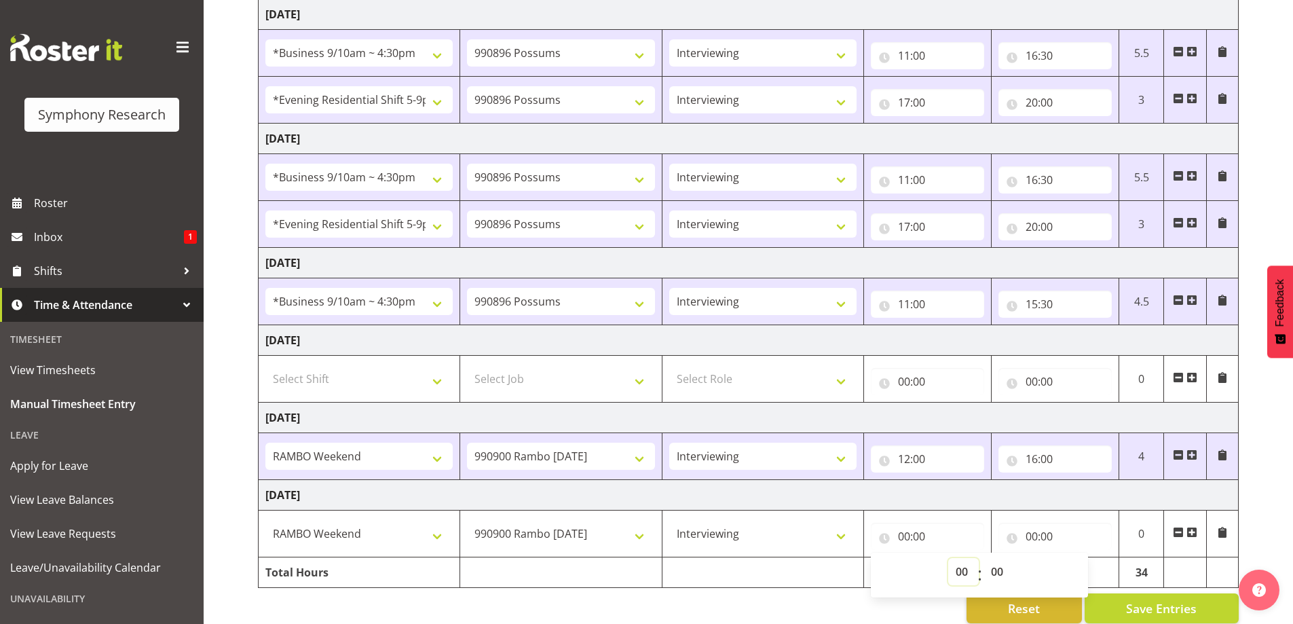
click at [960, 576] on select "00 01 02 03 04 05 06 07 08 09 10 11 12 13 14 15 16 17 18 19 20 21 22 23" at bounding box center [963, 571] width 31 height 27
select select "12"
click at [948, 558] on select "00 01 02 03 04 05 06 07 08 09 10 11 12 13 14 15 16 17 18 19 20 21 22 23" at bounding box center [963, 571] width 31 height 27
type input "12:00"
click at [1041, 533] on input "00:00" at bounding box center [1054, 536] width 113 height 27
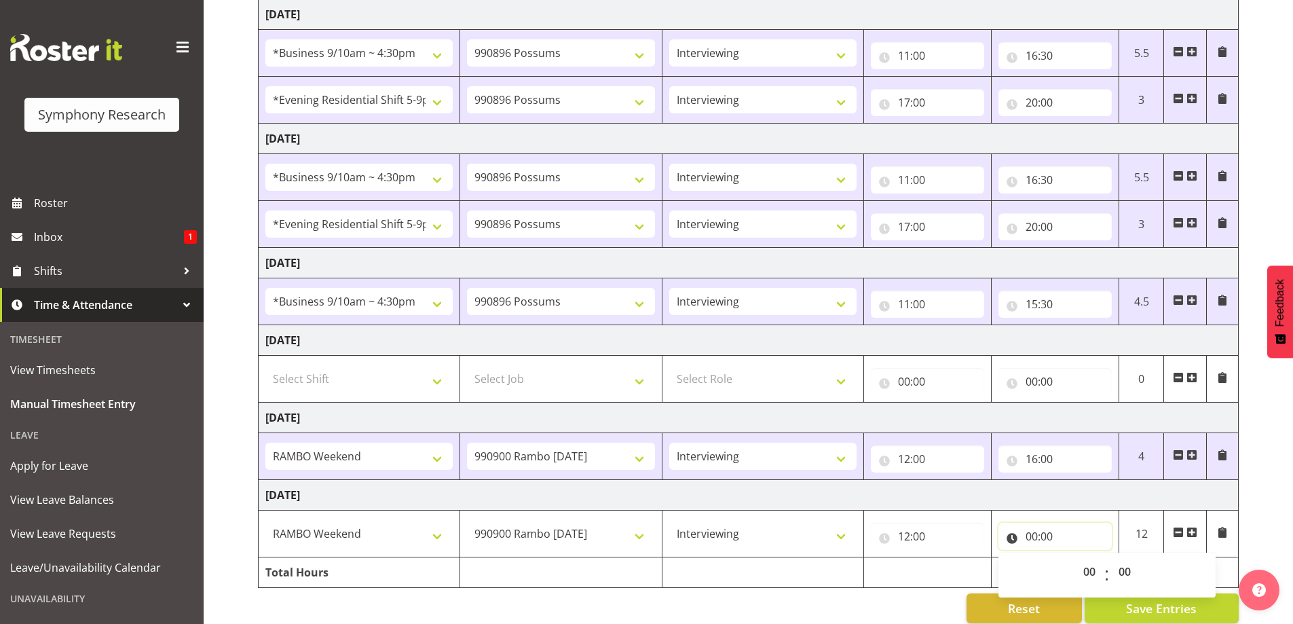
click at [1036, 538] on input "00:00" at bounding box center [1054, 536] width 113 height 27
click at [1036, 540] on input "00:00" at bounding box center [1054, 536] width 113 height 27
click at [1085, 574] on select "00 01 02 03 04 05 06 07 08 09 10 11 12 13 14 15 16 17 18 19 20 21 22 23" at bounding box center [1091, 571] width 31 height 27
select select "16"
click at [1076, 558] on select "00 01 02 03 04 05 06 07 08 09 10 11 12 13 14 15 16 17 18 19 20 21 22 23" at bounding box center [1091, 571] width 31 height 27
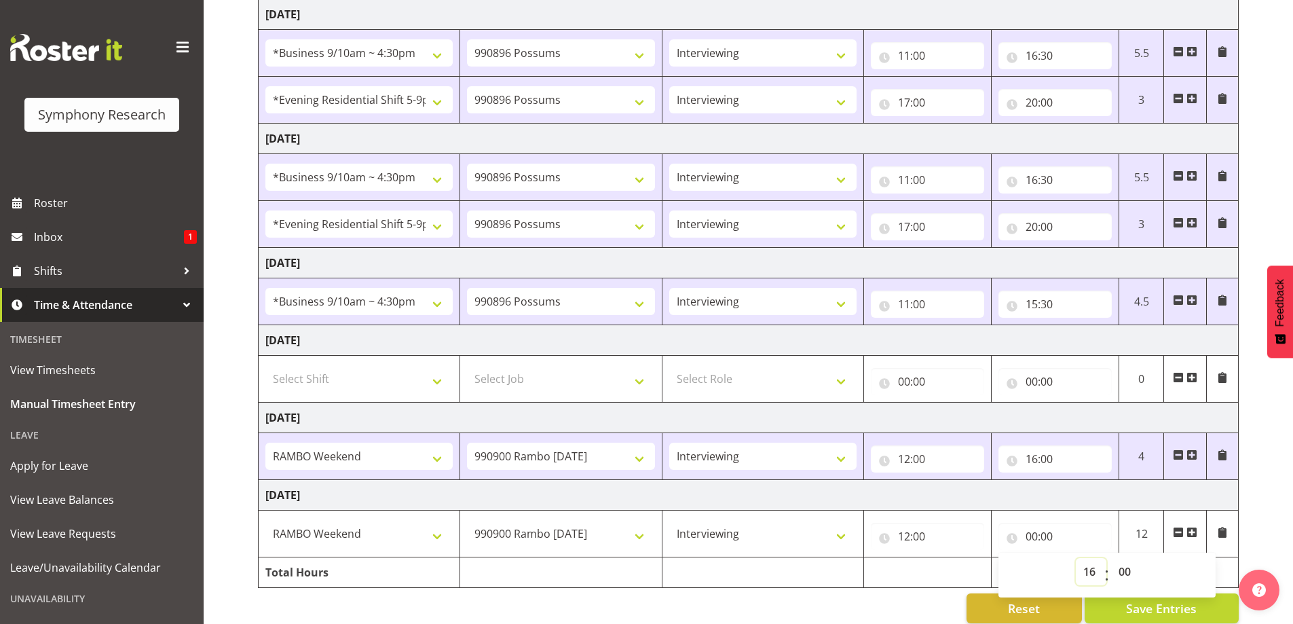
type input "16:00"
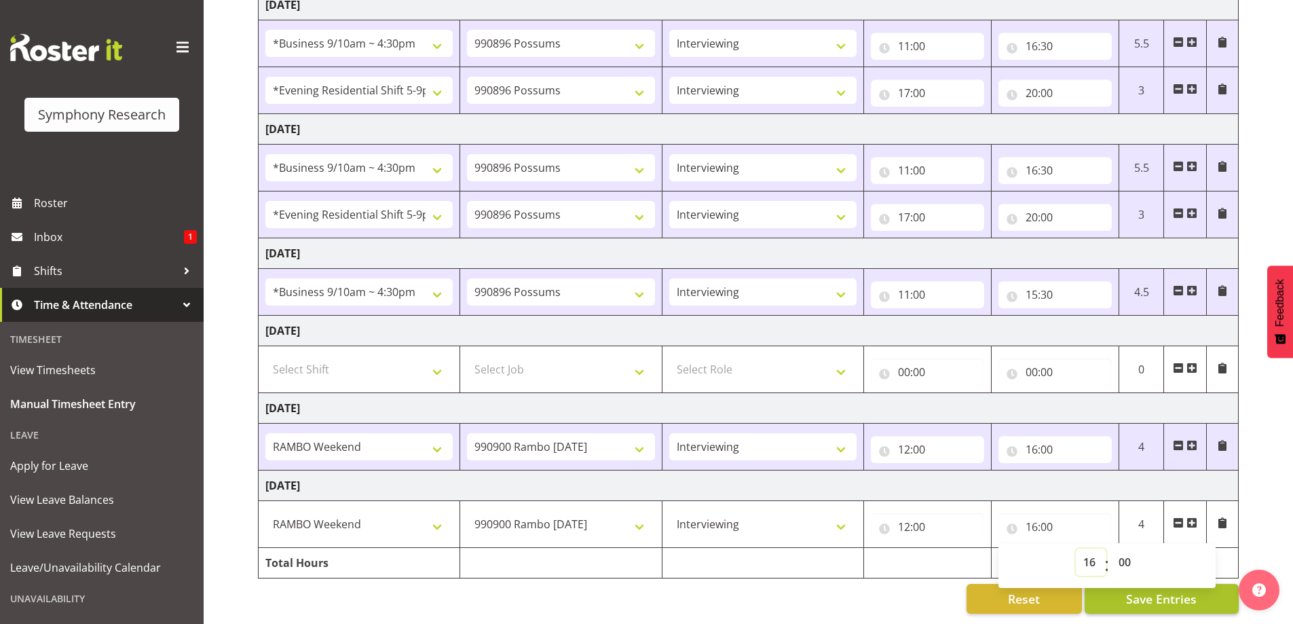
scroll to position [359, 0]
click at [1156, 590] on span "Save Entries" at bounding box center [1161, 599] width 71 height 18
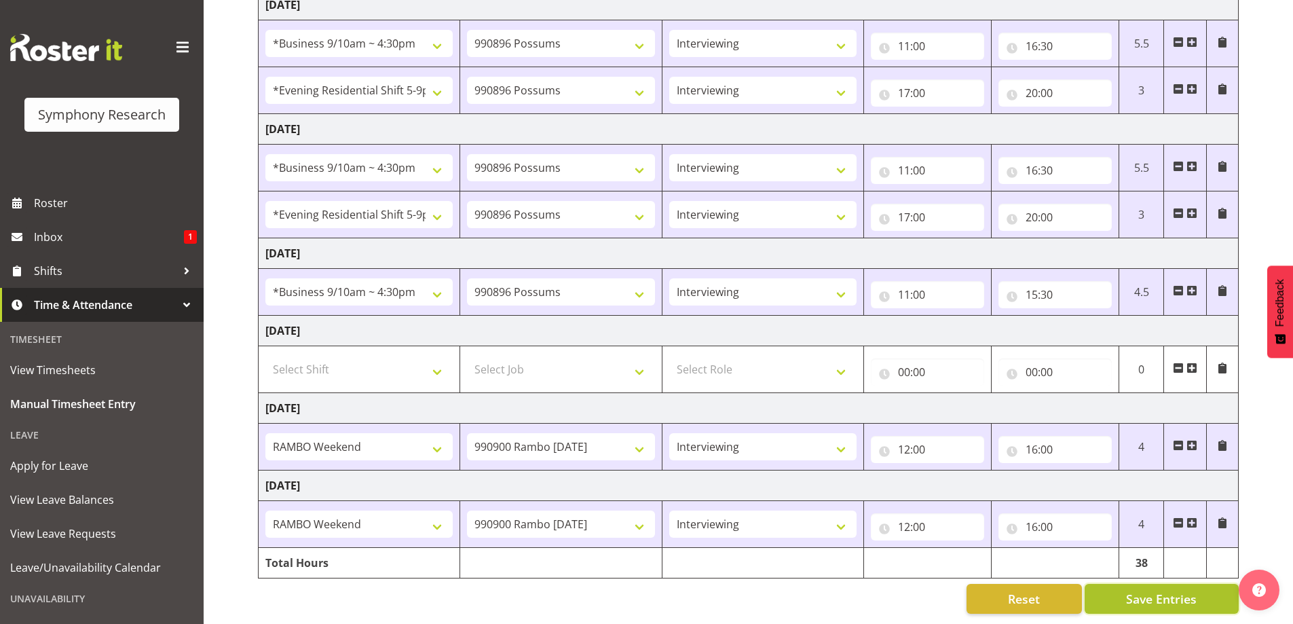
click at [1140, 590] on span "Save Entries" at bounding box center [1161, 599] width 71 height 18
click at [1195, 590] on span "Save Entries" at bounding box center [1161, 599] width 71 height 18
click at [54, 199] on span "Roster" at bounding box center [115, 203] width 163 height 20
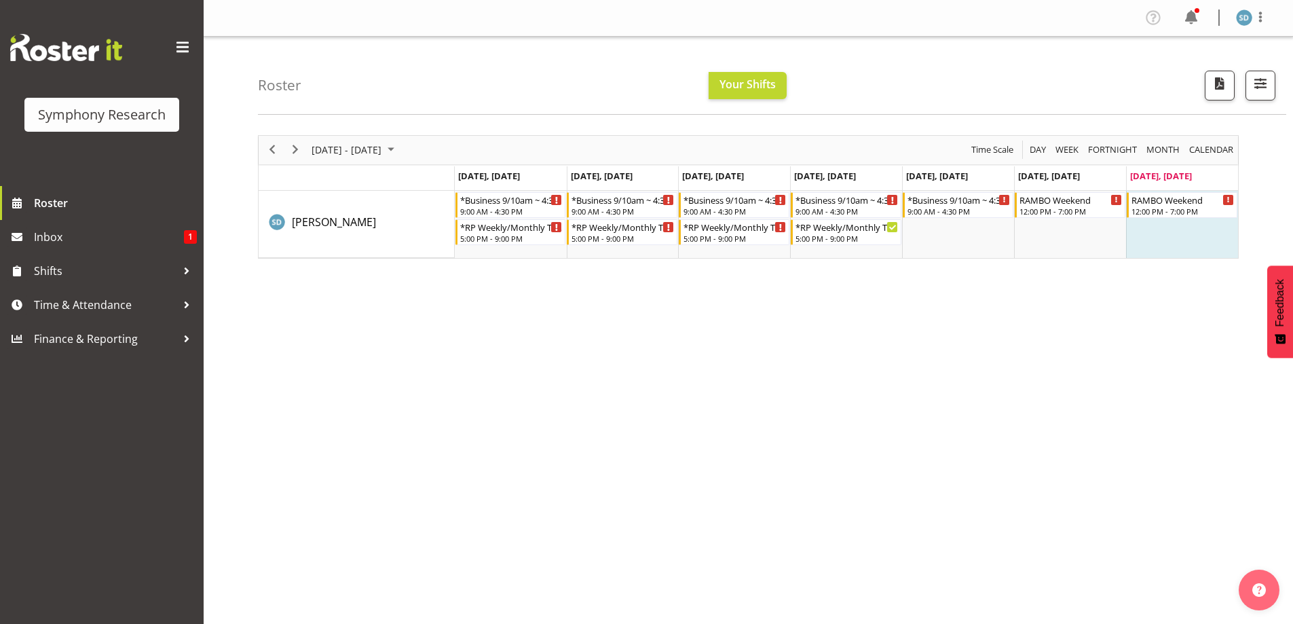
click at [1168, 471] on div "[DATE] - [DATE] [DATE] Day Week Fortnight Month calendar Month Agenda Time Scal…" at bounding box center [775, 396] width 1035 height 543
click at [296, 147] on span "Next" at bounding box center [295, 149] width 16 height 17
